Goal: Task Accomplishment & Management: Manage account settings

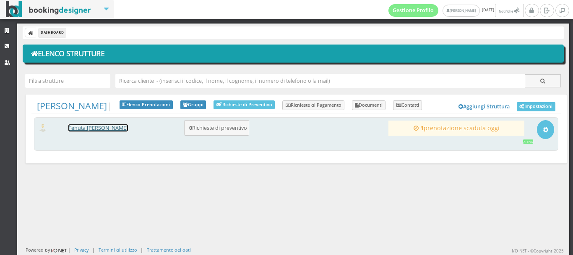
click at [106, 131] on link "Tenuta [PERSON_NAME]" at bounding box center [98, 127] width 60 height 7
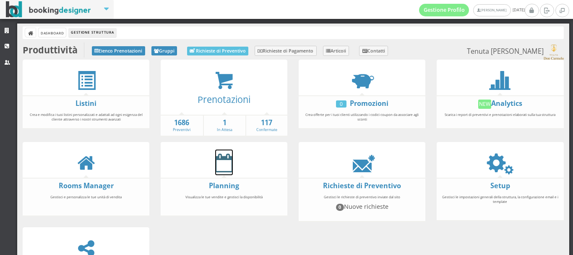
click at [226, 165] on icon at bounding box center [224, 162] width 18 height 19
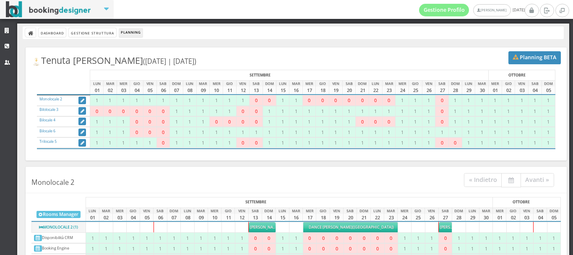
click at [440, 225] on span "Rotolo Paola" at bounding box center [455, 226] width 30 height 5
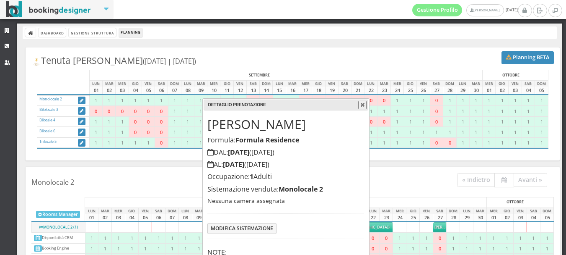
click at [360, 201] on h5 "Nessuna camera assegnata" at bounding box center [286, 200] width 157 height 7
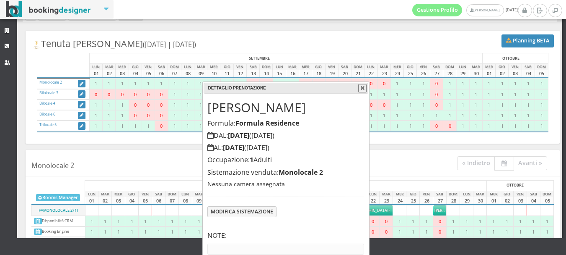
scroll to position [40, 0]
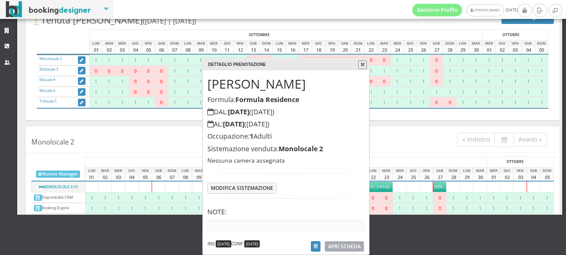
click at [341, 245] on span "APRI SCHEDA" at bounding box center [344, 245] width 33 height 7
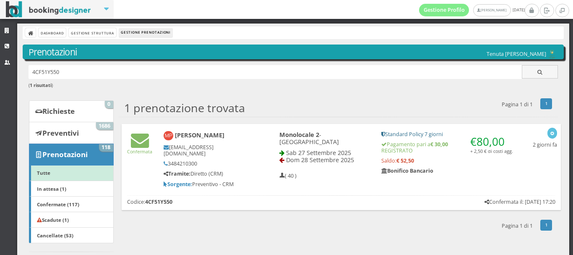
scroll to position [41, 0]
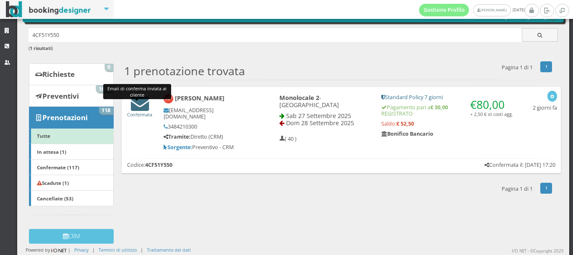
click at [136, 107] on icon at bounding box center [140, 103] width 18 height 18
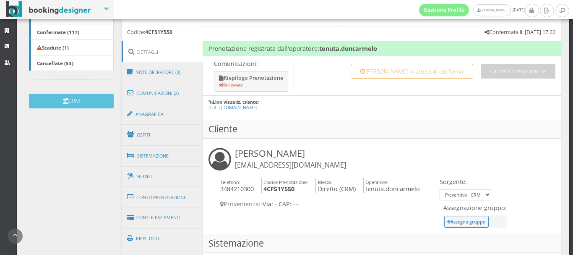
scroll to position [196, 0]
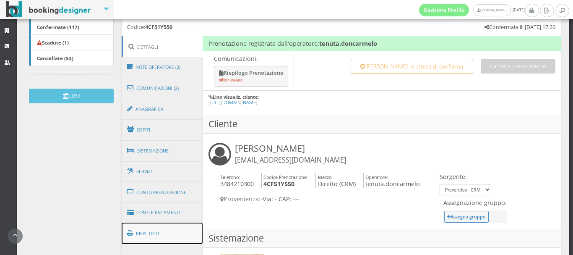
click at [140, 226] on link "Riepilogo" at bounding box center [162, 233] width 81 height 22
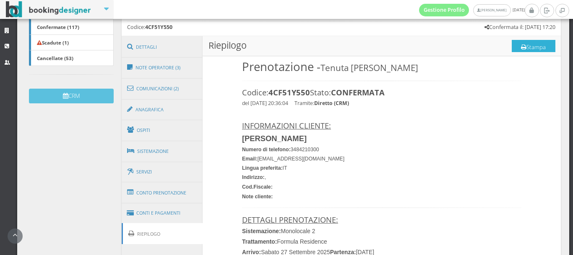
click at [524, 40] on button "Stampa" at bounding box center [534, 46] width 44 height 13
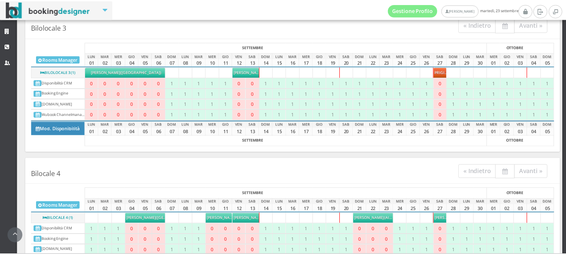
scroll to position [336, 0]
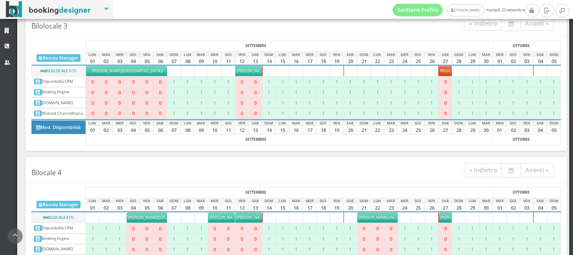
click at [440, 215] on span "[PERSON_NAME]" at bounding box center [455, 216] width 30 height 5
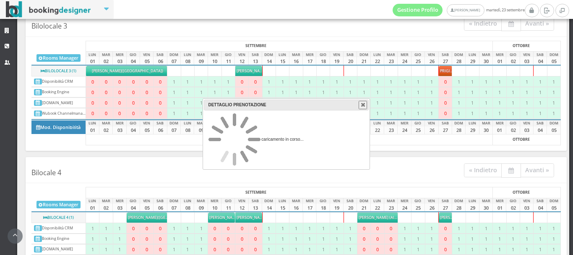
click at [440, 215] on span "[PERSON_NAME]" at bounding box center [455, 216] width 30 height 5
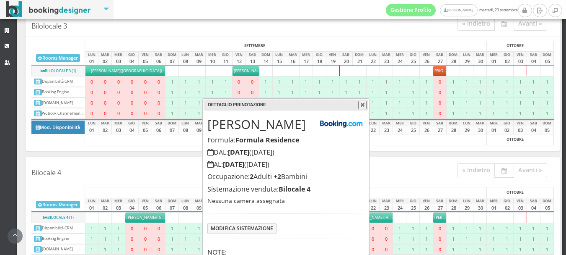
click at [360, 206] on div "Albano Marino Formula: Formula Residence DAL: 27/09/2025 (Sabato 27 Settembre) …" at bounding box center [286, 212] width 165 height 205
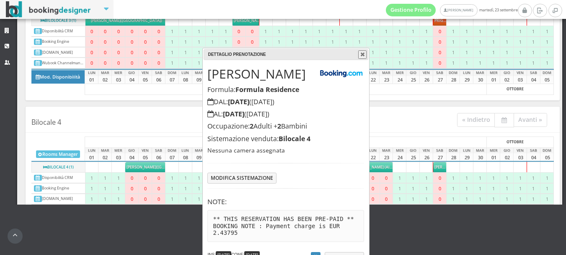
scroll to position [62, 0]
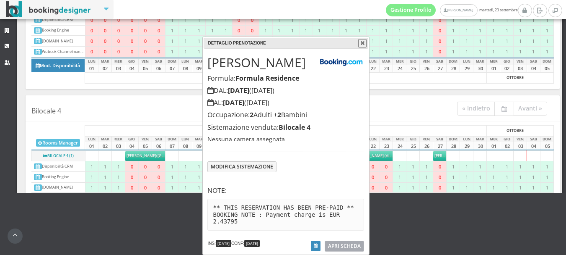
click at [333, 247] on span "APRI SCHEDA" at bounding box center [344, 245] width 33 height 7
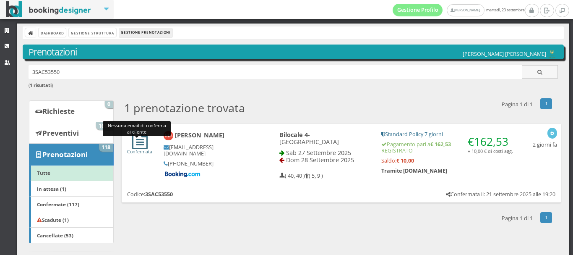
click at [142, 140] on icon at bounding box center [140, 140] width 16 height 18
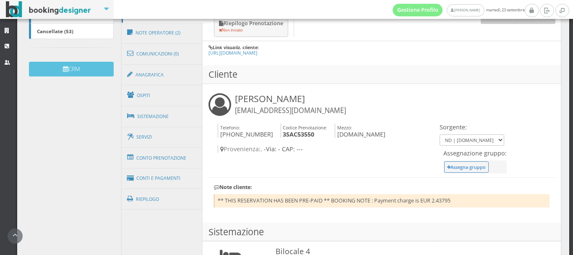
scroll to position [228, 0]
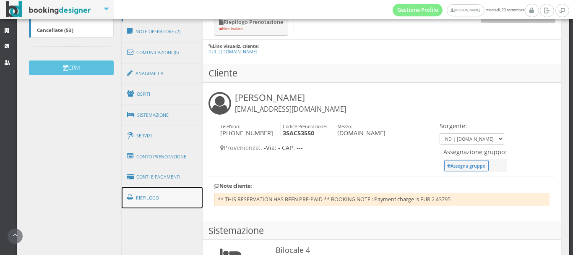
click at [156, 195] on link "Riepilogo" at bounding box center [162, 198] width 81 height 22
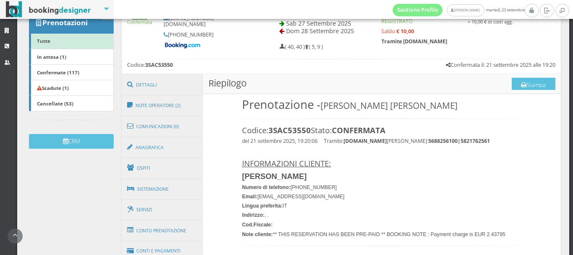
scroll to position [139, 0]
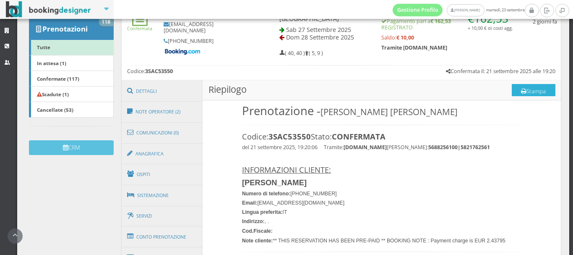
click at [530, 89] on button "Stampa" at bounding box center [534, 90] width 44 height 13
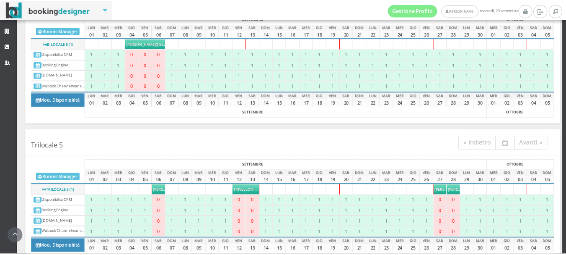
scroll to position [698, 0]
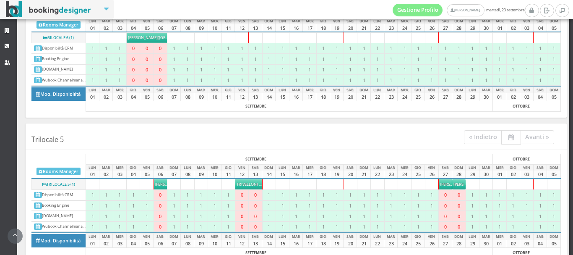
click at [441, 183] on span "[PERSON_NAME]" at bounding box center [455, 183] width 30 height 5
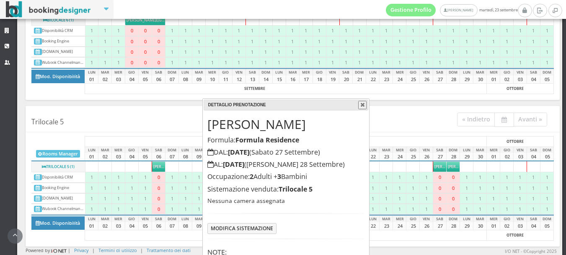
scroll to position [40, 0]
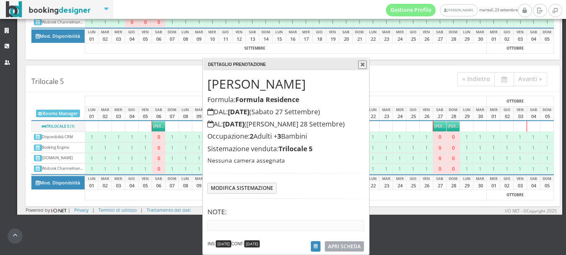
click at [351, 244] on span "APRI SCHEDA" at bounding box center [344, 245] width 33 height 7
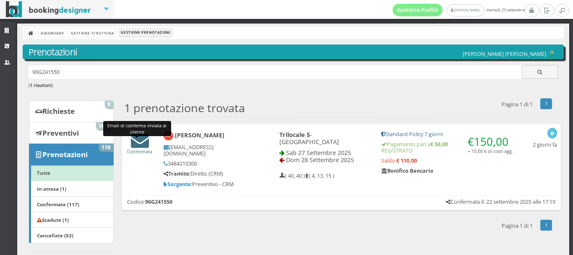
click at [138, 140] on icon at bounding box center [140, 140] width 18 height 18
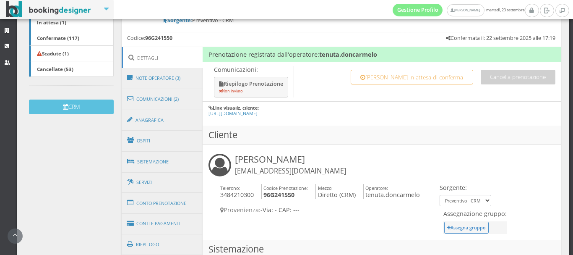
scroll to position [220, 0]
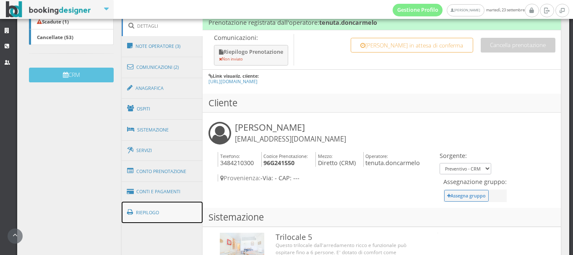
click at [144, 209] on link "Riepilogo" at bounding box center [162, 212] width 81 height 22
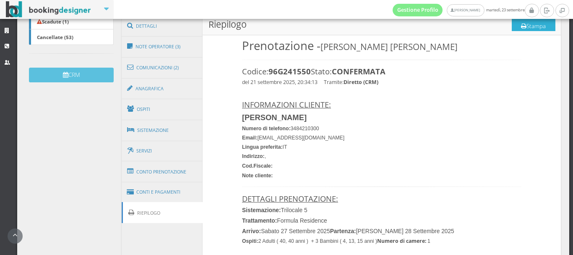
click at [518, 20] on button "Stampa" at bounding box center [534, 25] width 44 height 13
